Goal: Transaction & Acquisition: Register for event/course

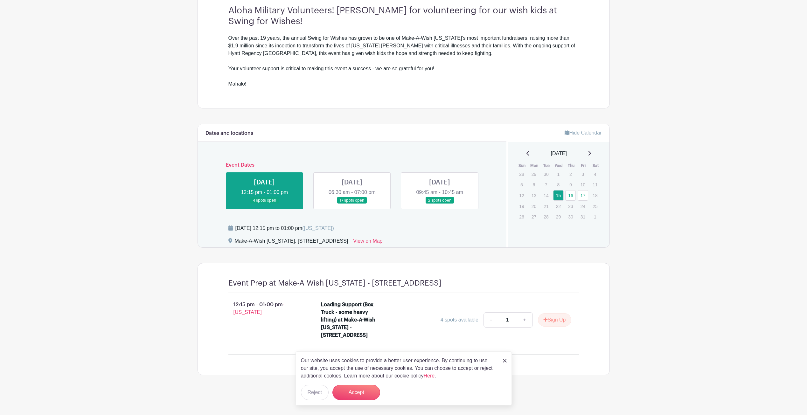
scroll to position [207, 0]
click at [365, 385] on button "Accept" at bounding box center [356, 392] width 48 height 15
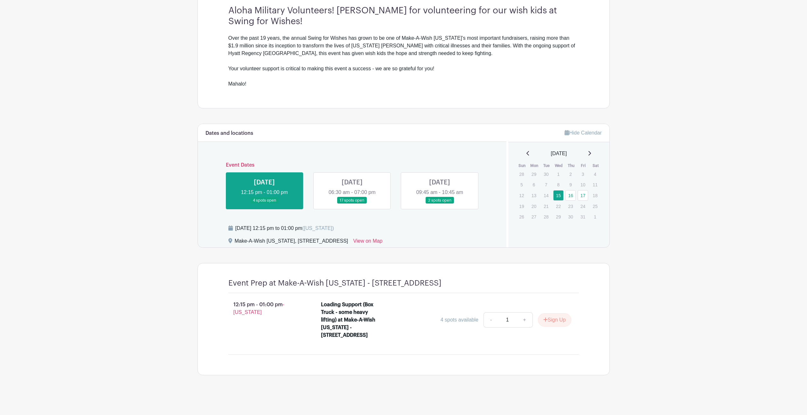
click at [352, 204] on link at bounding box center [352, 204] width 0 height 0
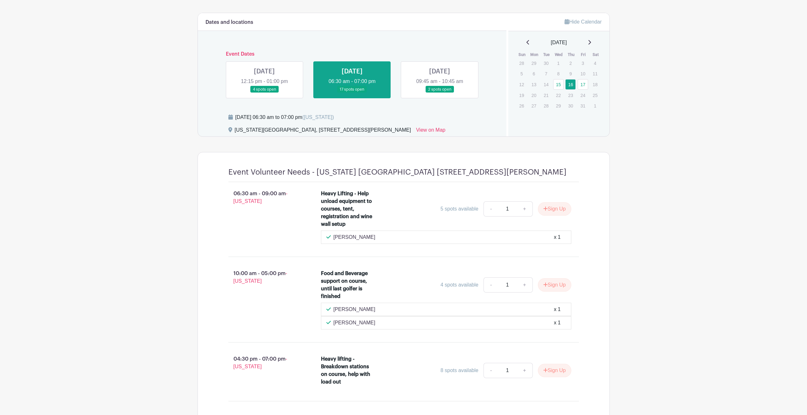
click at [264, 93] on link at bounding box center [264, 93] width 0 height 0
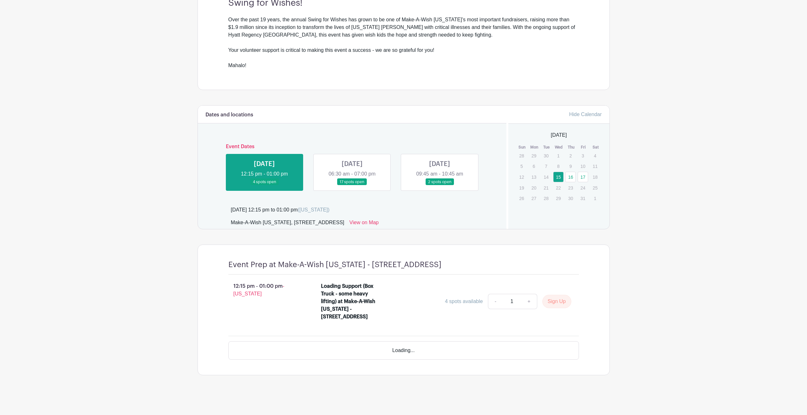
scroll to position [207, 0]
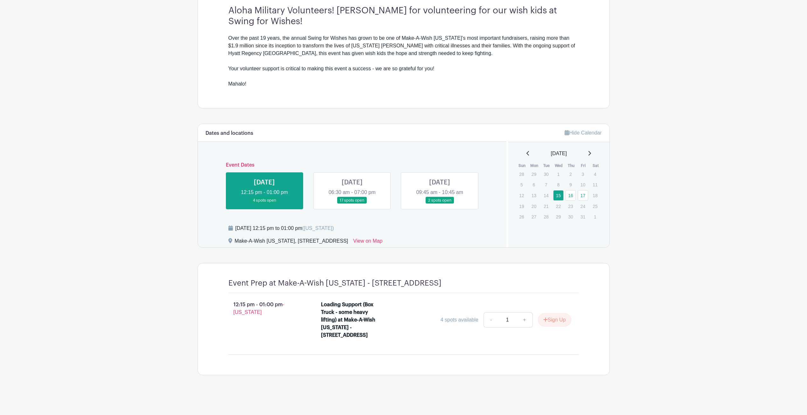
drag, startPoint x: 318, startPoint y: 288, endPoint x: 369, endPoint y: 339, distance: 72.2
click at [369, 339] on li "Loading Support (Box Truck - some heavy lifting) at Make-A-Wish [US_STATE] - [S…" at bounding box center [445, 321] width 255 height 46
drag, startPoint x: 369, startPoint y: 339, endPoint x: 348, endPoint y: 343, distance: 21.6
click at [348, 343] on li "Loading Support (Box Truck - some heavy lifting) at Make-A-Wish [US_STATE] - [S…" at bounding box center [445, 321] width 255 height 46
click at [345, 325] on div "Loading Support (Box Truck - some heavy lifting) at Make-A-Wish [US_STATE] - [S…" at bounding box center [348, 320] width 55 height 38
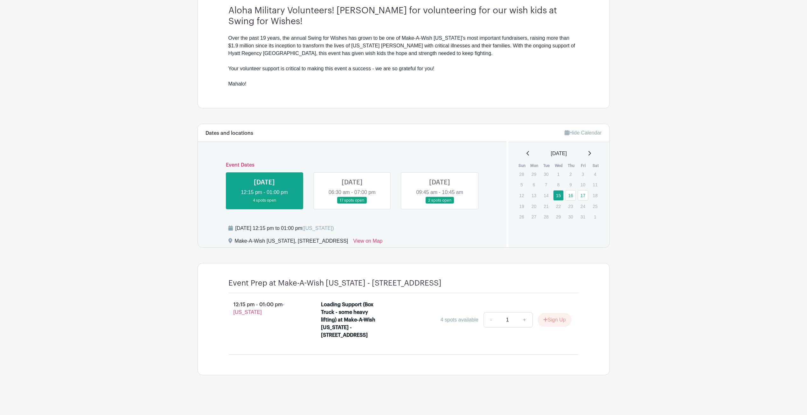
click at [352, 204] on link at bounding box center [352, 204] width 0 height 0
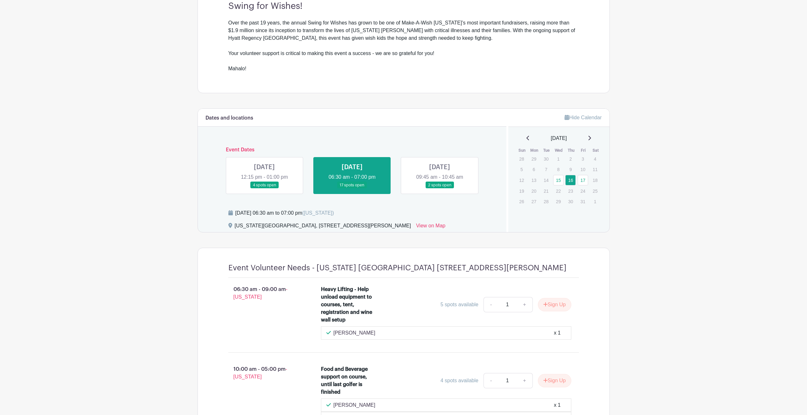
drag, startPoint x: 325, startPoint y: 290, endPoint x: 360, endPoint y: 316, distance: 43.8
click at [360, 316] on div "Heavy Lifting - Help unload equipment to courses, tent, registration and wine w…" at bounding box center [348, 305] width 55 height 38
click at [420, 302] on div "5 spots available - 1 + Sign Up" at bounding box center [478, 304] width 188 height 15
drag, startPoint x: 316, startPoint y: 268, endPoint x: 562, endPoint y: 271, distance: 245.9
click at [562, 271] on h4 "Event Volunteer Needs - [US_STATE] [GEOGRAPHIC_DATA] [STREET_ADDRESS][PERSON_NA…" at bounding box center [397, 267] width 338 height 9
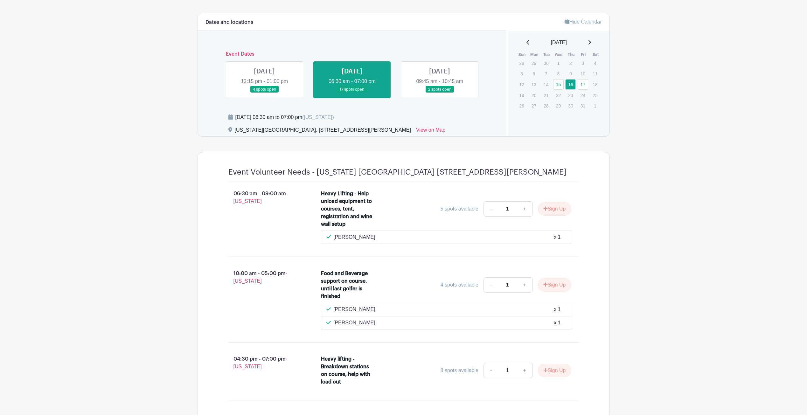
scroll to position [335, 0]
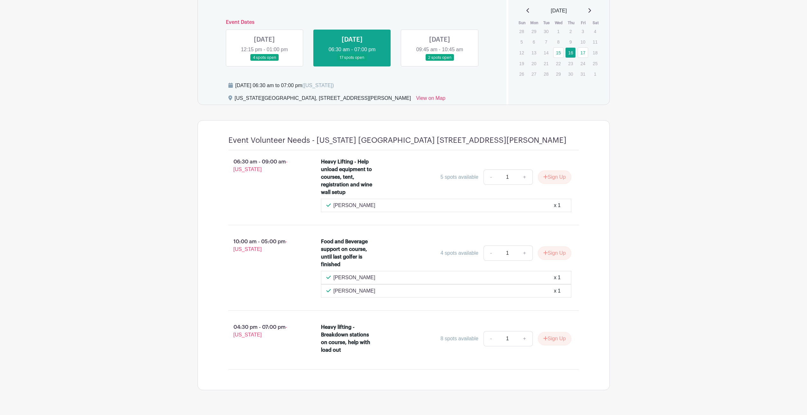
drag, startPoint x: 321, startPoint y: 328, endPoint x: 365, endPoint y: 357, distance: 52.5
click at [365, 357] on li "Heavy lifting - Breakdown stations on course, help with load out 8 spots availa…" at bounding box center [445, 340] width 255 height 38
click at [292, 299] on div "10:00 am - 05:00 pm - [US_STATE]" at bounding box center [264, 267] width 93 height 65
drag, startPoint x: 248, startPoint y: 88, endPoint x: 337, endPoint y: 101, distance: 89.4
click at [337, 101] on div "[DATE] 06:30 am to 07:00 pm ([US_STATE]) [US_STATE][GEOGRAPHIC_DATA], [STREET_A…" at bounding box center [356, 93] width 286 height 23
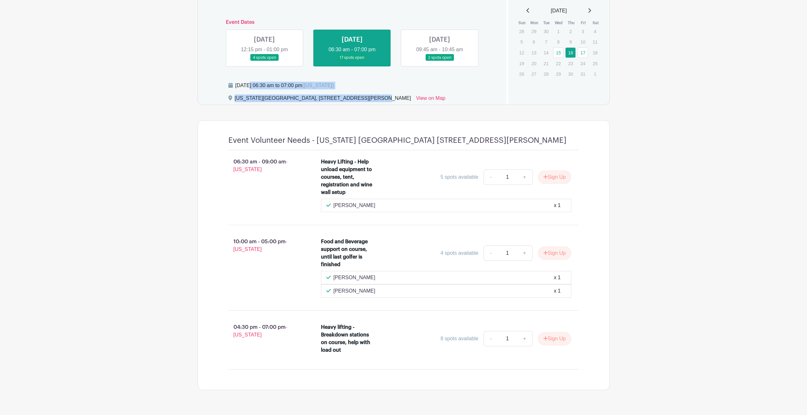
click at [296, 149] on div "Event Volunteer Needs - [US_STATE] [GEOGRAPHIC_DATA] [STREET_ADDRESS][PERSON_NA…" at bounding box center [403, 143] width 351 height 15
click at [426, 100] on link "View on Map" at bounding box center [430, 99] width 29 height 10
drag, startPoint x: 227, startPoint y: 158, endPoint x: 247, endPoint y: 166, distance: 21.4
click at [247, 165] on p "06:30 am - 09:00 am - [US_STATE]" at bounding box center [264, 166] width 93 height 20
click at [549, 177] on button "Sign Up" at bounding box center [554, 176] width 33 height 13
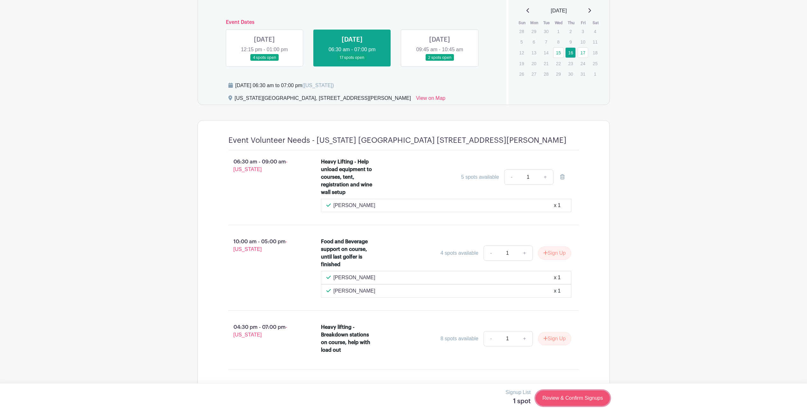
click at [558, 394] on link "Review & Confirm Signups" at bounding box center [573, 398] width 74 height 15
